Goal: Use online tool/utility

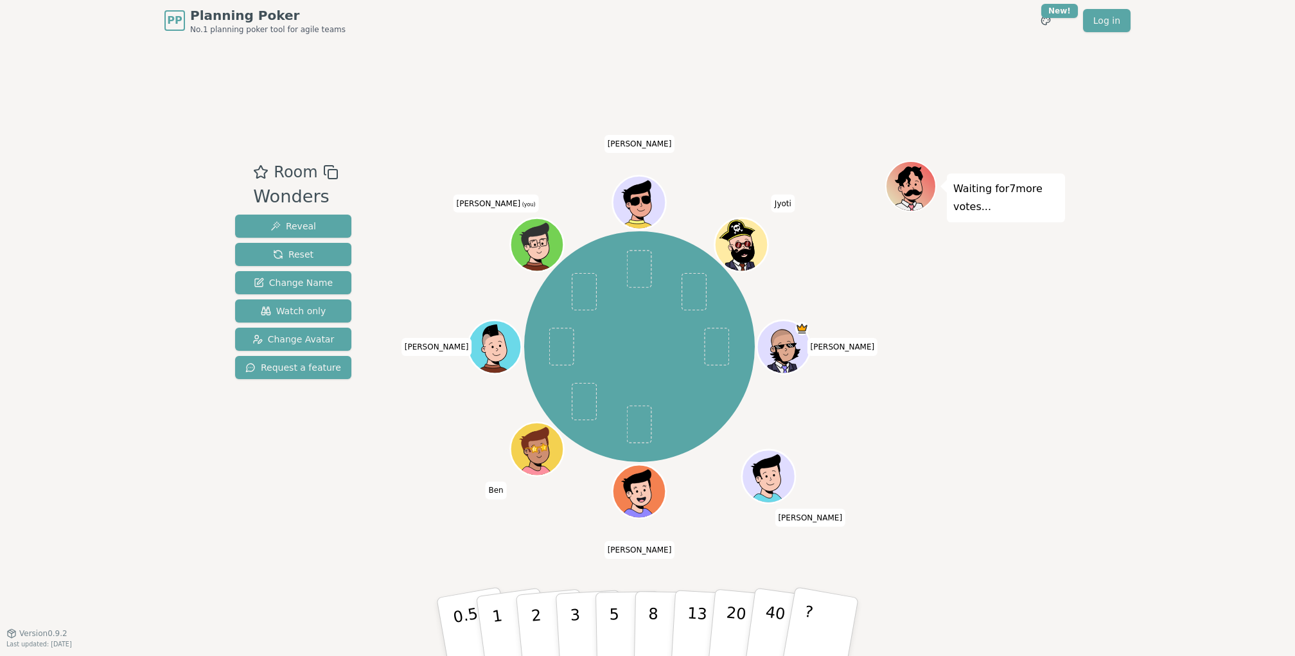
click at [744, 85] on div "Room Wonders Reveal Reset Change Name Watch only Change Avatar Request a featur…" at bounding box center [647, 337] width 835 height 592
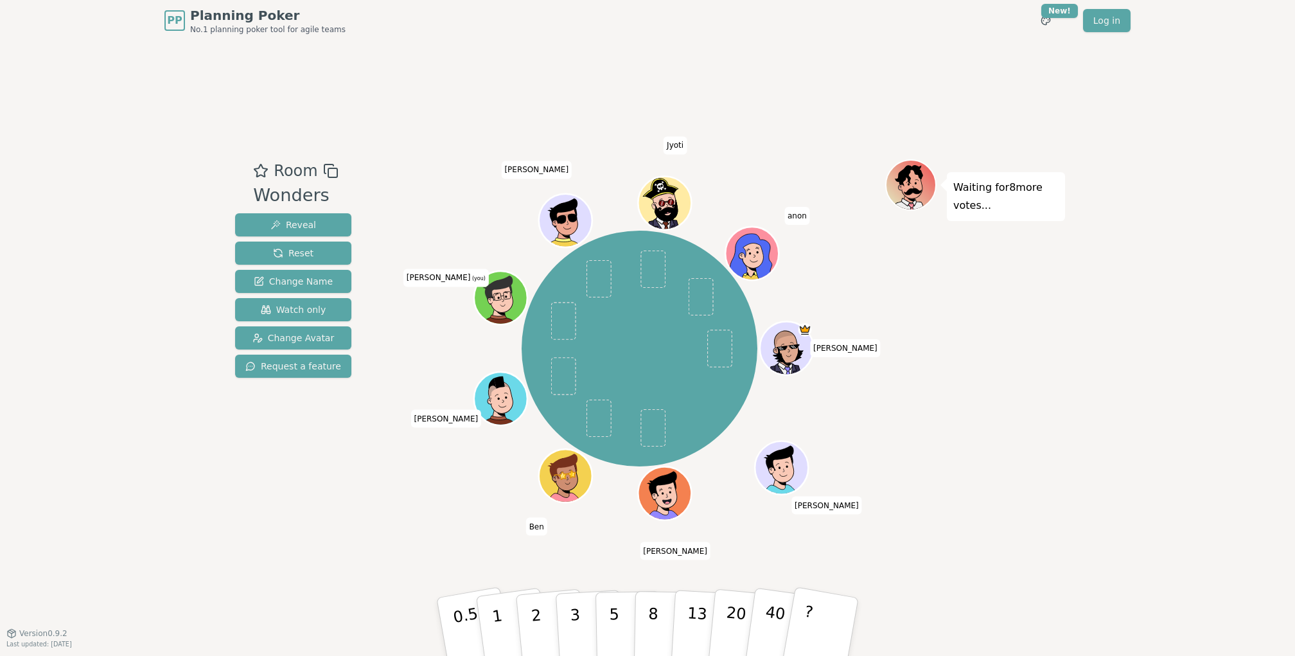
click at [1176, 420] on div "PP Planning Poker No.1 planning poker tool for agile teams Toggle theme New! Lo…" at bounding box center [647, 328] width 1295 height 656
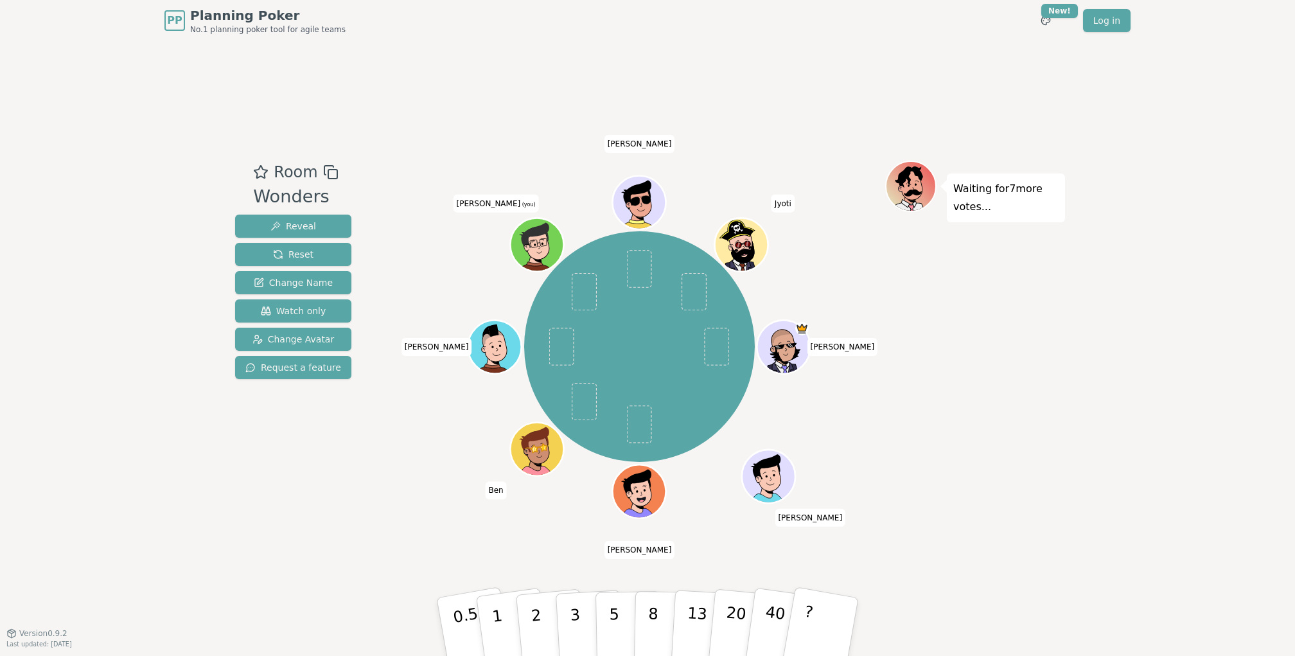
click at [940, 75] on div "Room Wonders Reveal Reset Change Name Watch only Change Avatar Request a featur…" at bounding box center [647, 337] width 835 height 592
click at [826, 22] on div "PP Planning Poker No.1 planning poker tool for agile teams Toggle theme New! Lo…" at bounding box center [647, 20] width 966 height 41
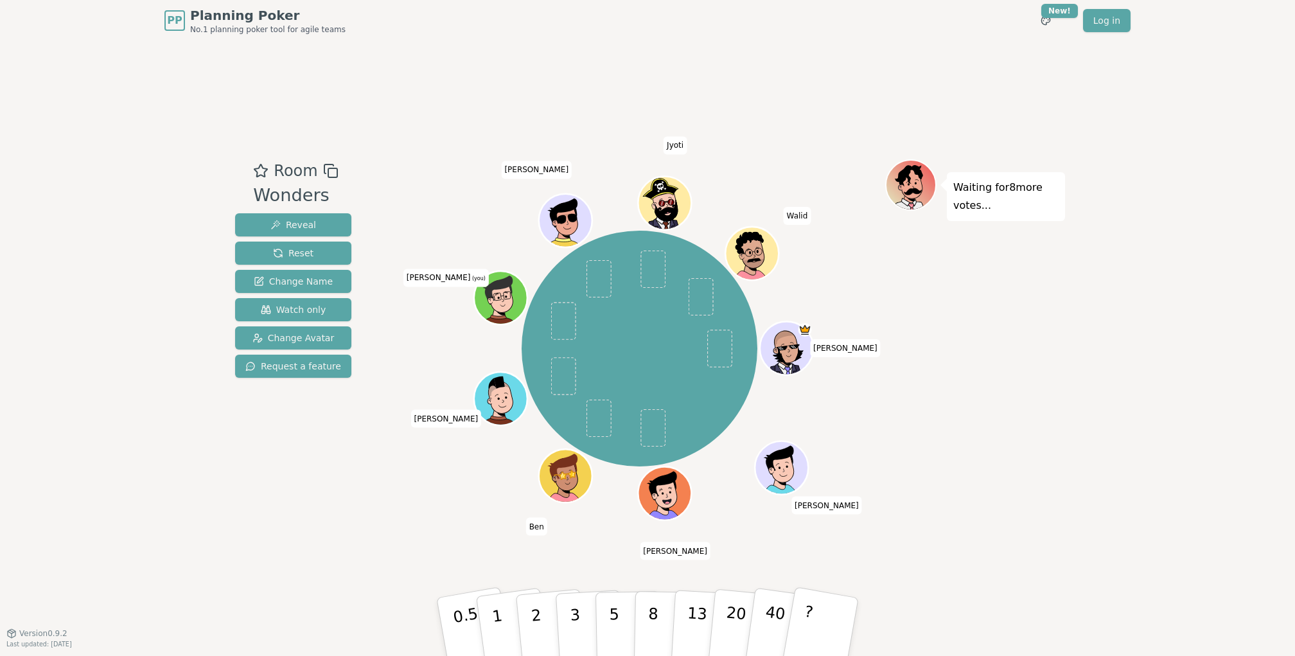
click at [866, 29] on div "PP Planning Poker No.1 planning poker tool for agile teams Toggle theme New! Lo…" at bounding box center [647, 20] width 966 height 41
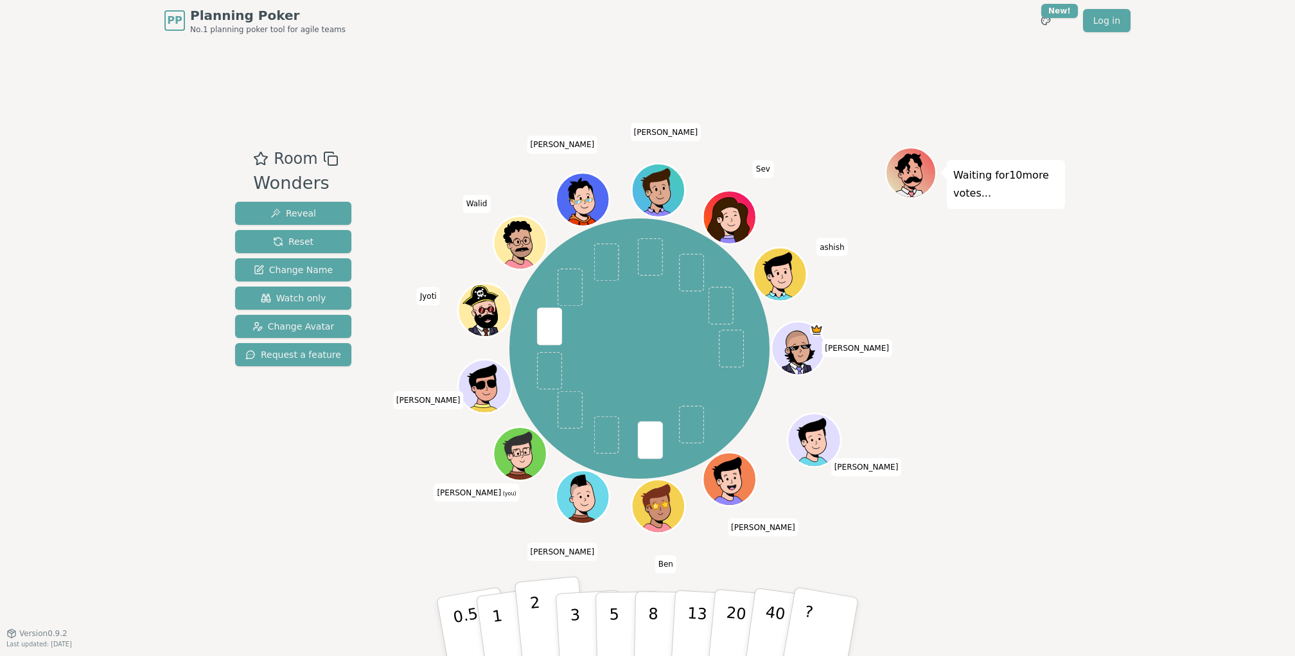
click at [537, 617] on p "2" at bounding box center [537, 629] width 17 height 70
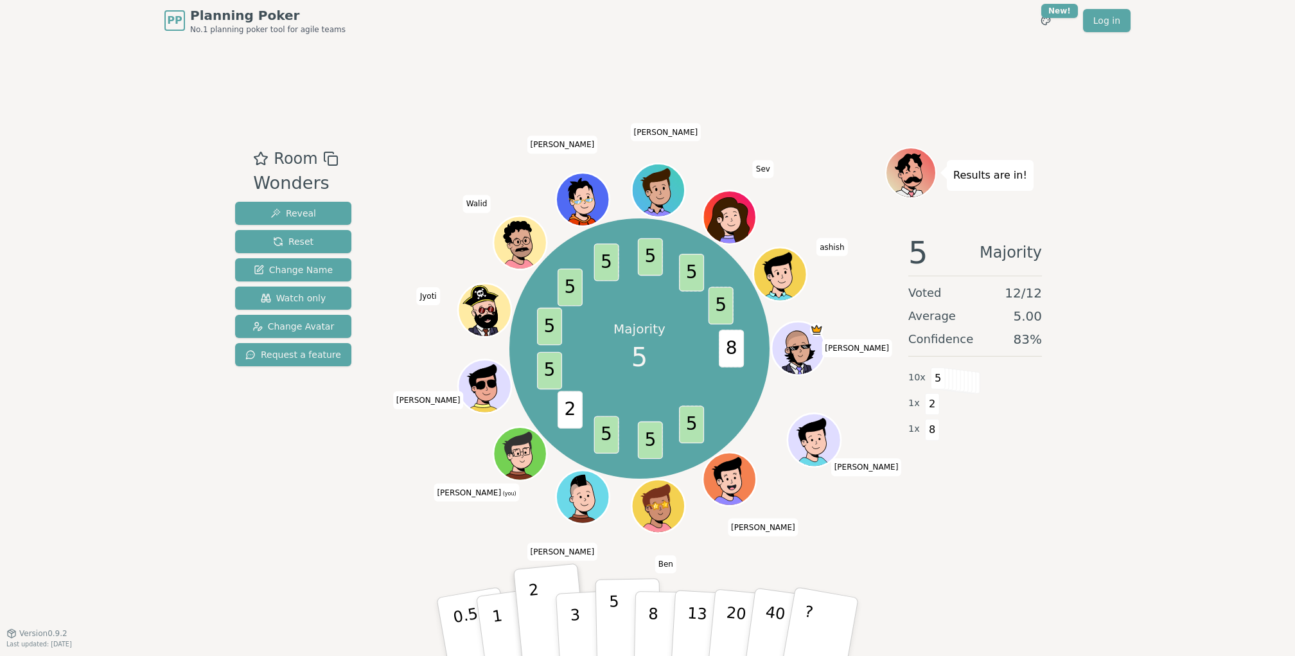
click at [614, 626] on p "5" at bounding box center [614, 626] width 11 height 69
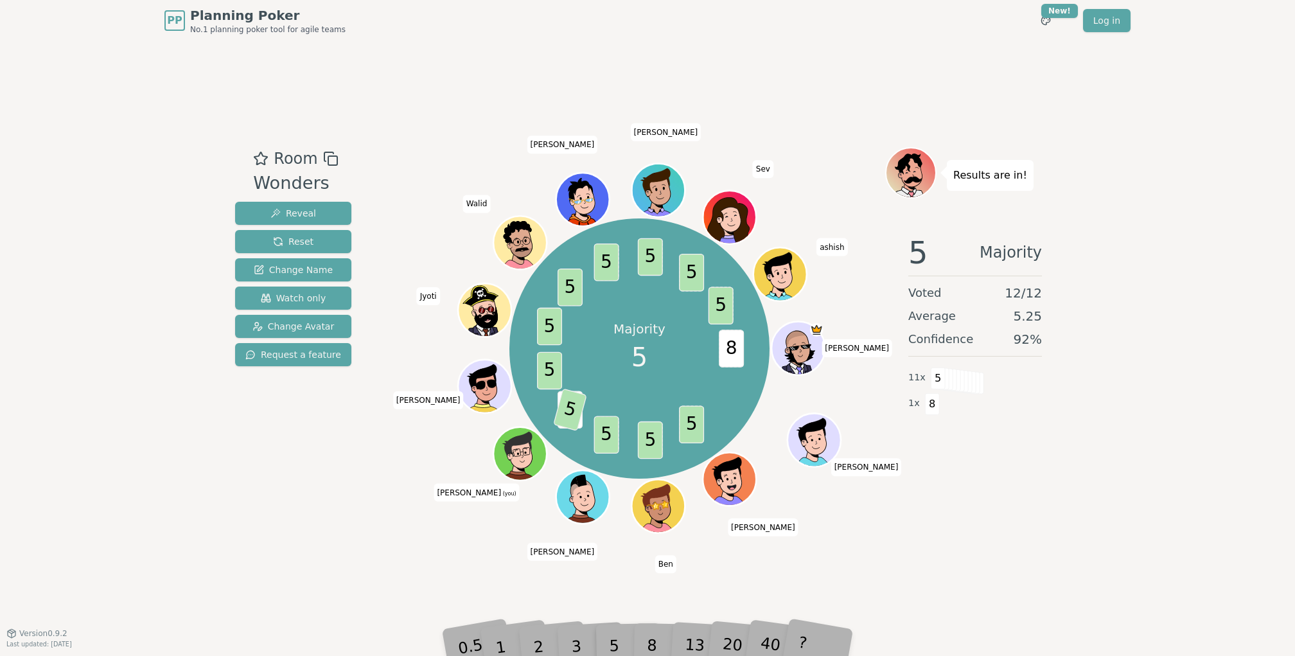
click at [830, 80] on div "Room Wonders Reveal Reset Change Name Watch only Change Avatar Request a featur…" at bounding box center [647, 337] width 835 height 592
click at [307, 560] on div "Room Wonders Reveal Reset Change Name Watch only Change Avatar Request a featur…" at bounding box center [647, 337] width 835 height 592
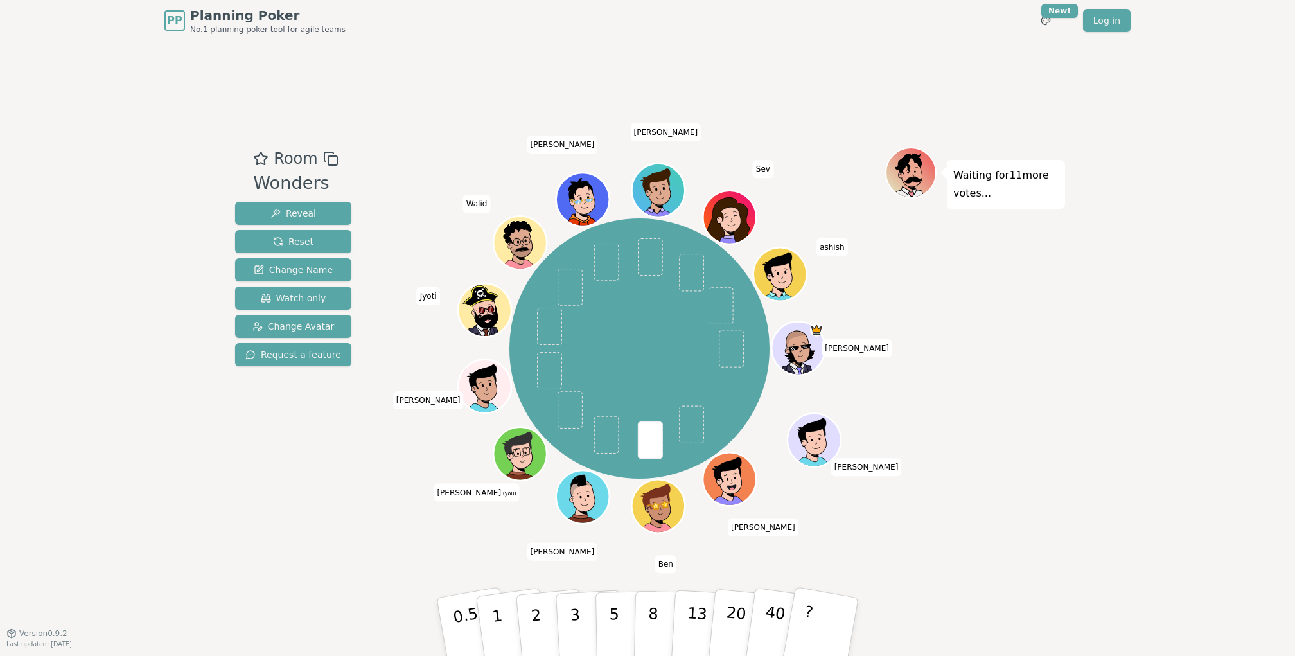
click at [470, 100] on div "Room Wonders Reveal Reset Change Name Watch only Change Avatar Request a featur…" at bounding box center [647, 337] width 835 height 592
click at [577, 608] on p "3" at bounding box center [576, 628] width 14 height 70
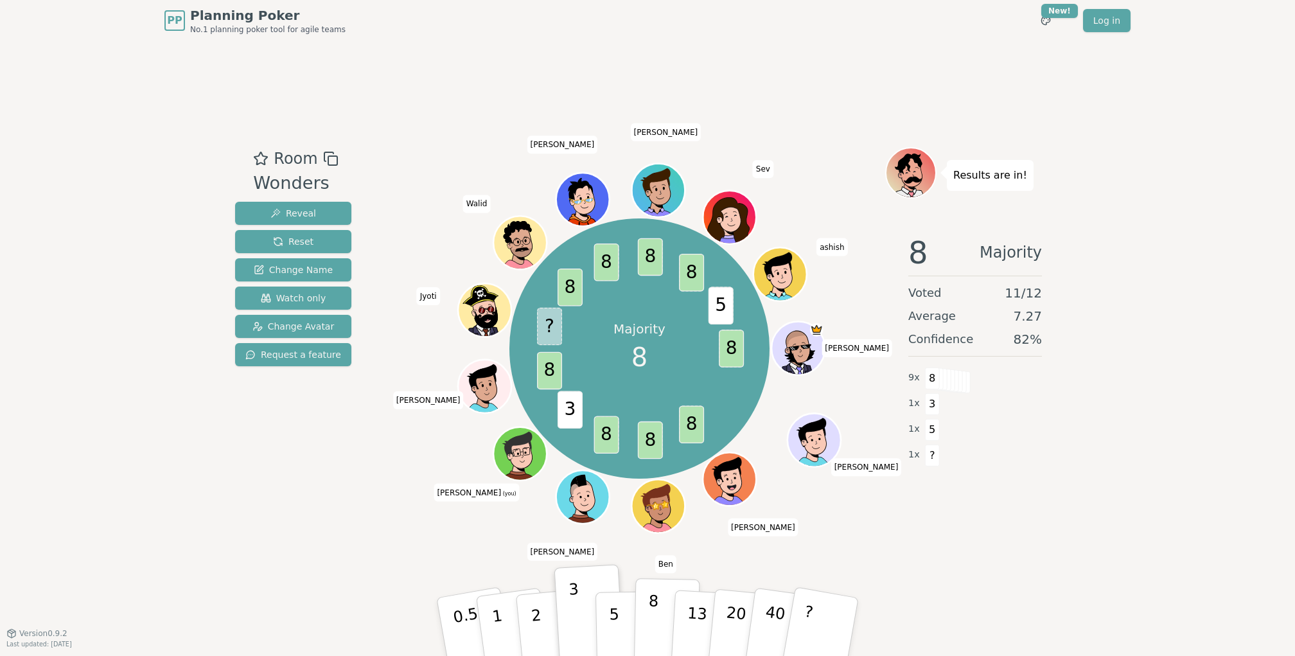
click at [655, 612] on p "8" at bounding box center [653, 626] width 11 height 69
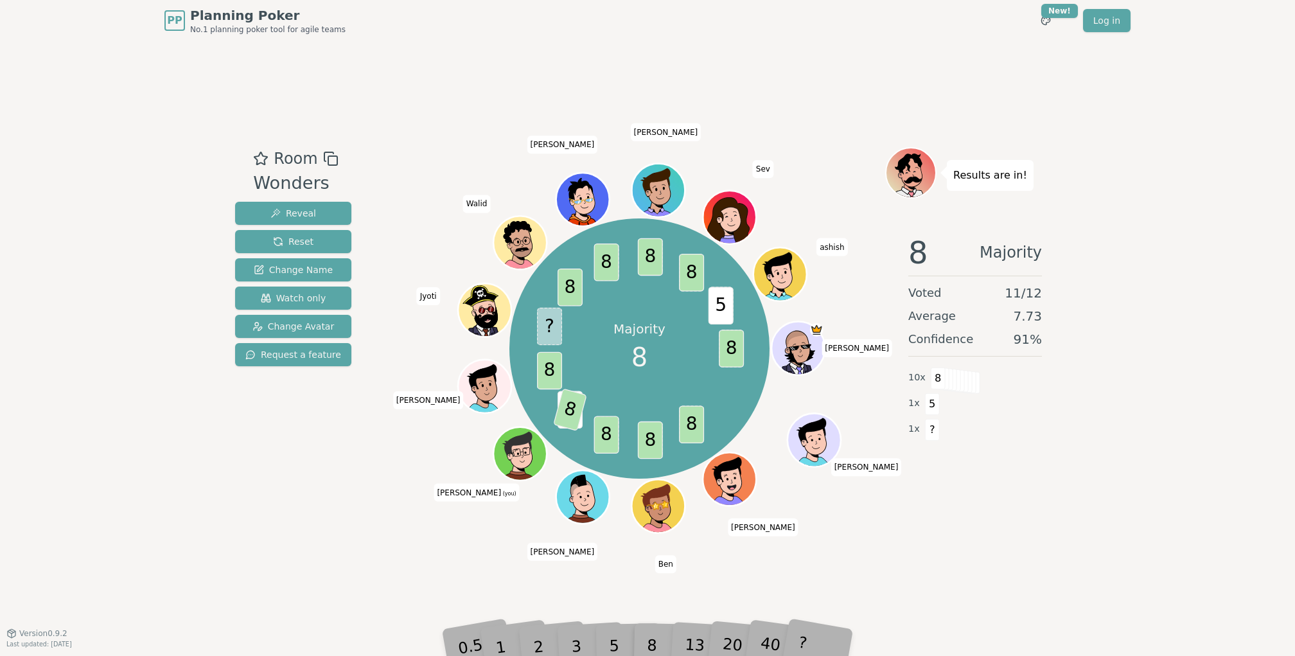
click at [1211, 135] on div "PP Planning Poker No.1 planning poker tool for agile teams Toggle theme New! Lo…" at bounding box center [647, 328] width 1295 height 656
click at [834, 58] on div "Room Wonders Reveal Reset Change Name Watch only Change Avatar Request a featur…" at bounding box center [647, 337] width 835 height 592
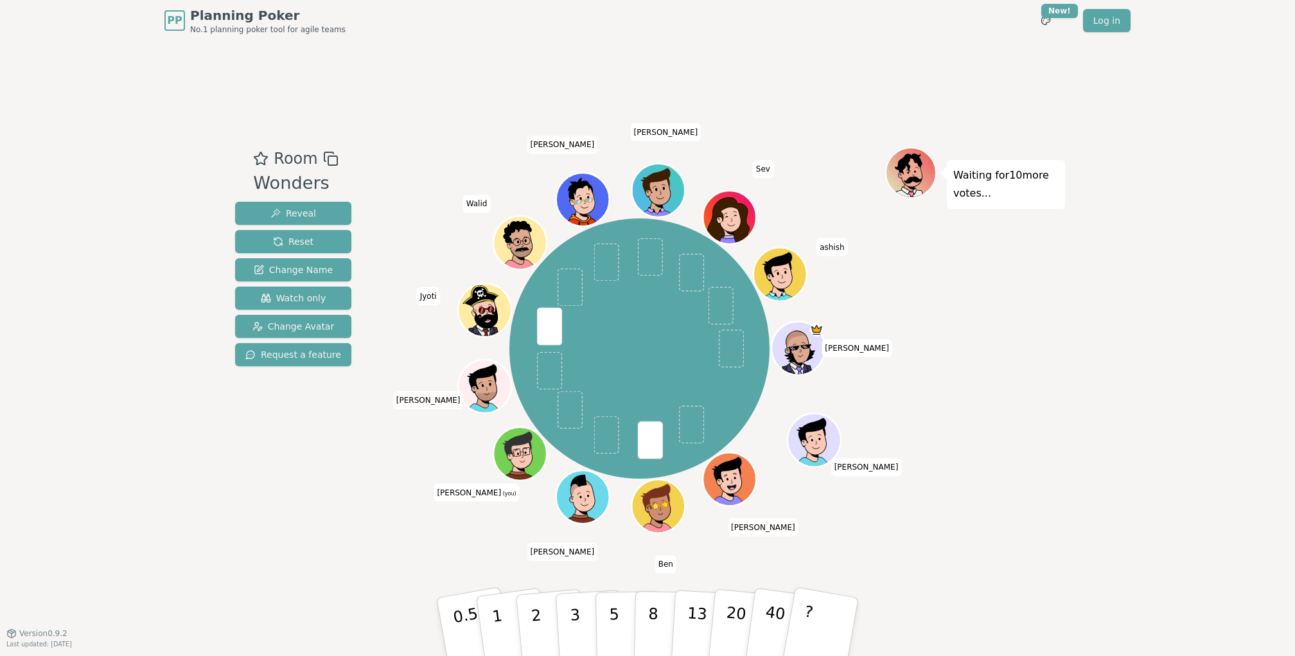
click at [1148, 192] on div "PP Planning Poker No.1 planning poker tool for agile teams Toggle theme New! Lo…" at bounding box center [647, 328] width 1295 height 656
click at [578, 617] on p "3" at bounding box center [576, 628] width 14 height 70
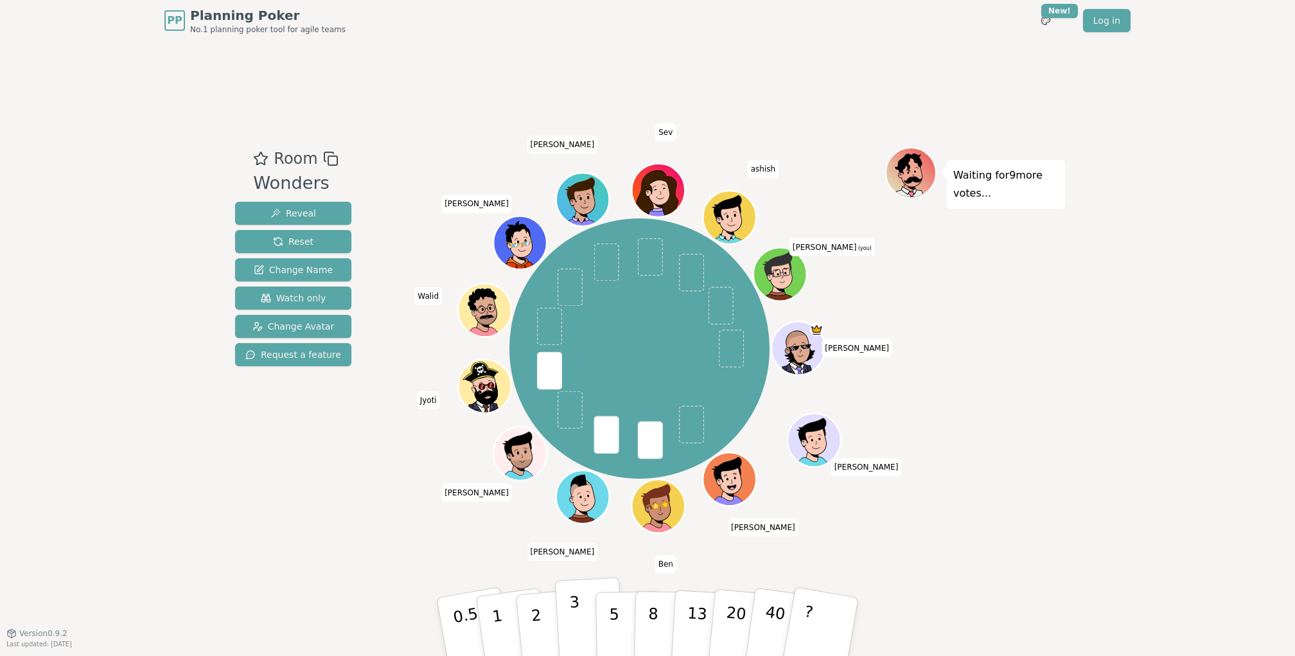
click at [571, 608] on p "3" at bounding box center [576, 628] width 14 height 70
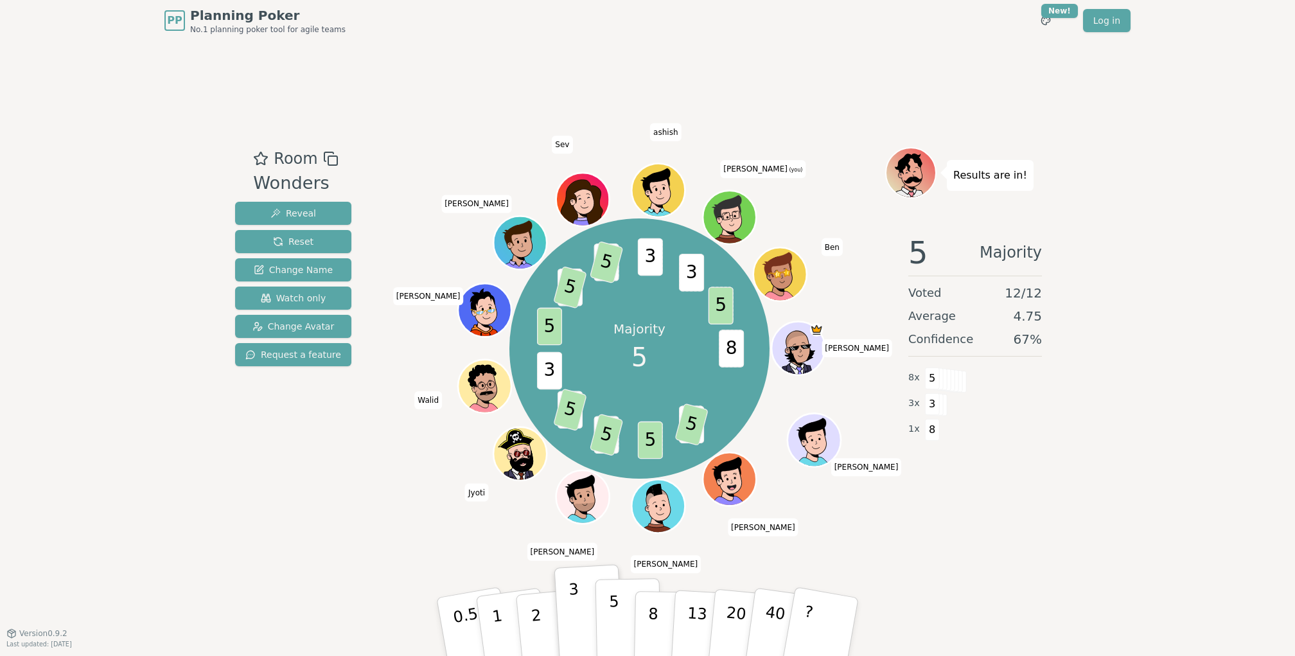
click at [623, 620] on button "5" at bounding box center [629, 627] width 66 height 98
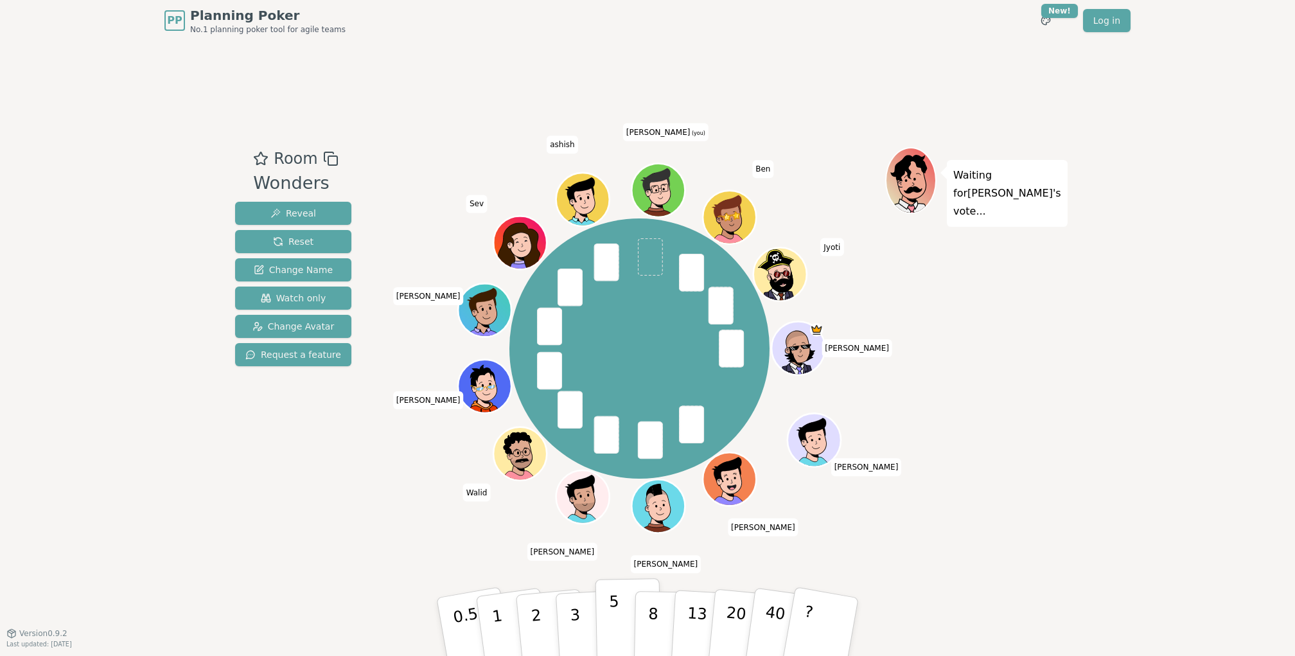
click at [628, 620] on button "5" at bounding box center [629, 627] width 66 height 98
